Goal: Navigation & Orientation: Find specific page/section

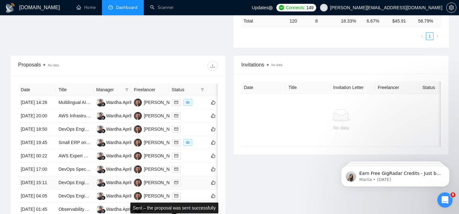
scroll to position [204, 0]
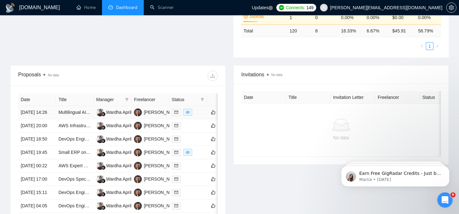
click at [201, 116] on div at bounding box center [188, 112] width 33 height 7
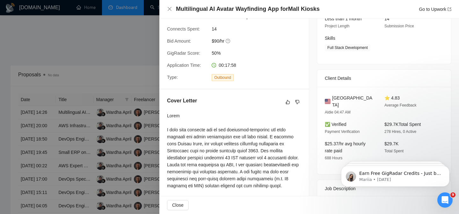
scroll to position [0, 0]
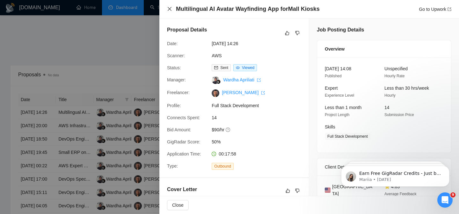
click at [170, 8] on icon "close" at bounding box center [170, 9] width 4 height 4
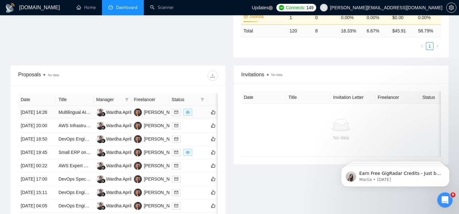
click at [200, 120] on td at bounding box center [188, 112] width 38 height 13
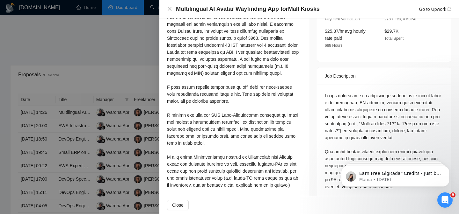
scroll to position [203, 0]
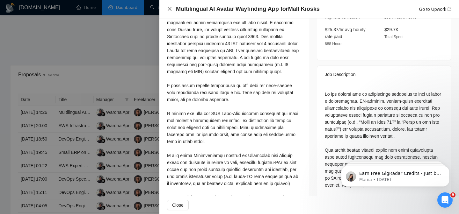
click at [169, 8] on icon "close" at bounding box center [169, 8] width 5 height 5
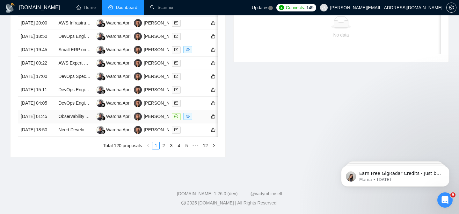
scroll to position [0, 0]
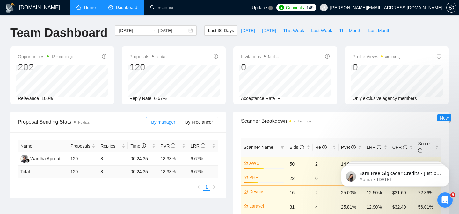
click at [87, 5] on link "Home" at bounding box center [85, 7] width 19 height 5
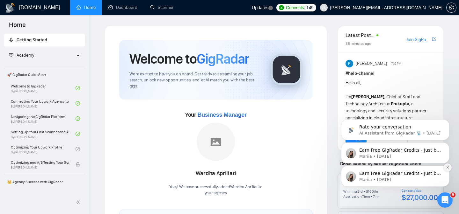
click at [446, 166] on icon "Dismiss notification" at bounding box center [448, 168] width 4 height 4
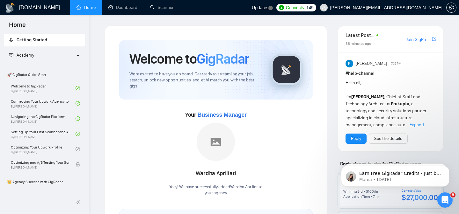
click at [87, 10] on link "Home" at bounding box center [85, 7] width 19 height 5
